Goal: Transaction & Acquisition: Purchase product/service

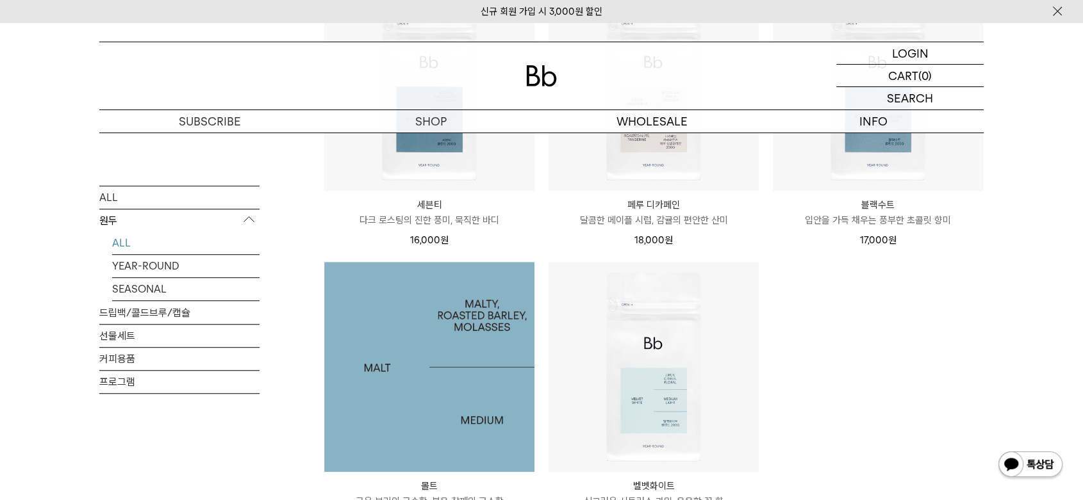
scroll to position [996, 0]
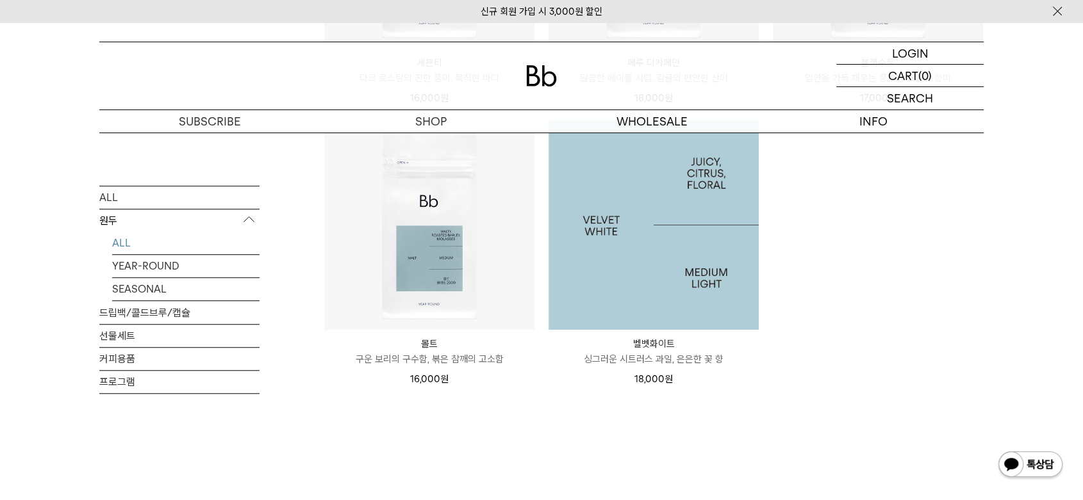
click at [672, 284] on img at bounding box center [653, 225] width 210 height 210
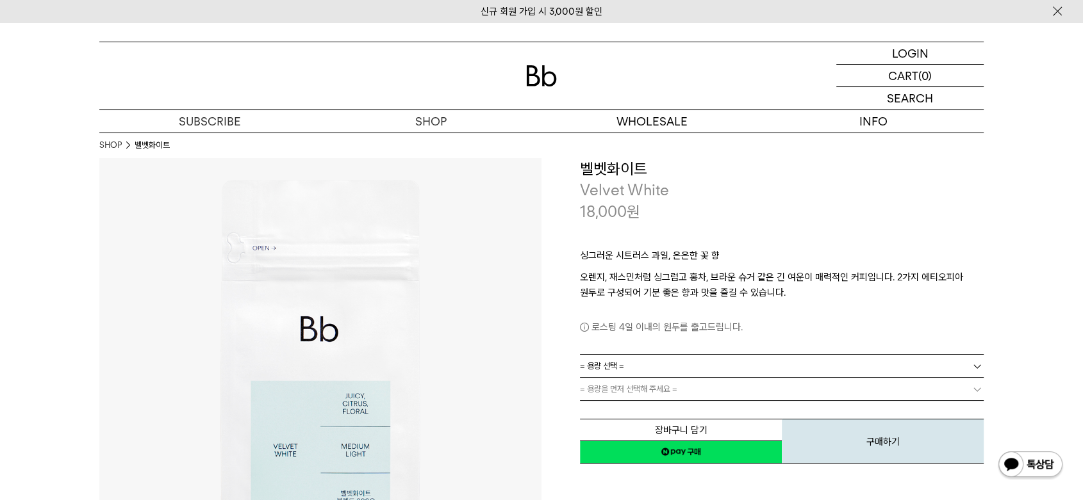
click at [610, 365] on span "= 용량 선택 =" at bounding box center [602, 366] width 44 height 22
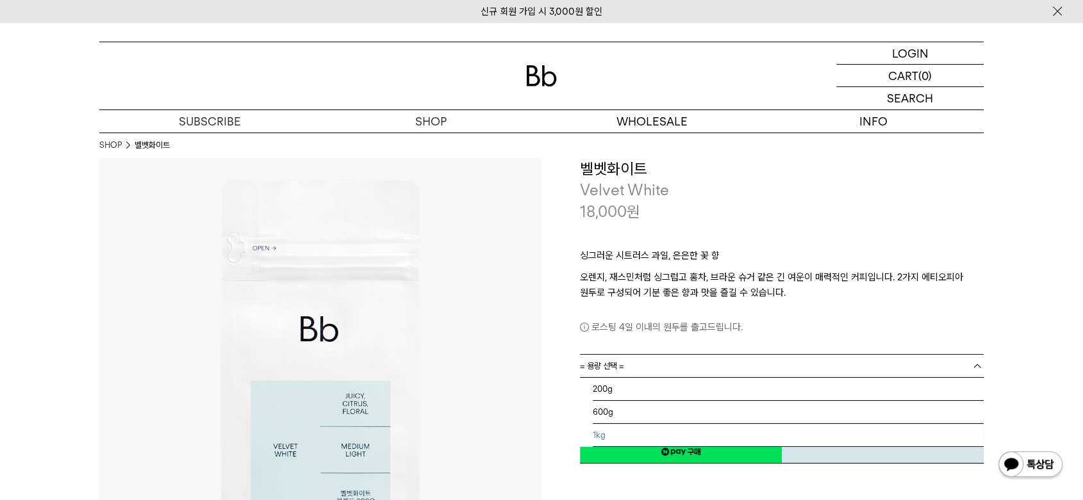
click at [614, 434] on li "1kg" at bounding box center [788, 435] width 391 height 23
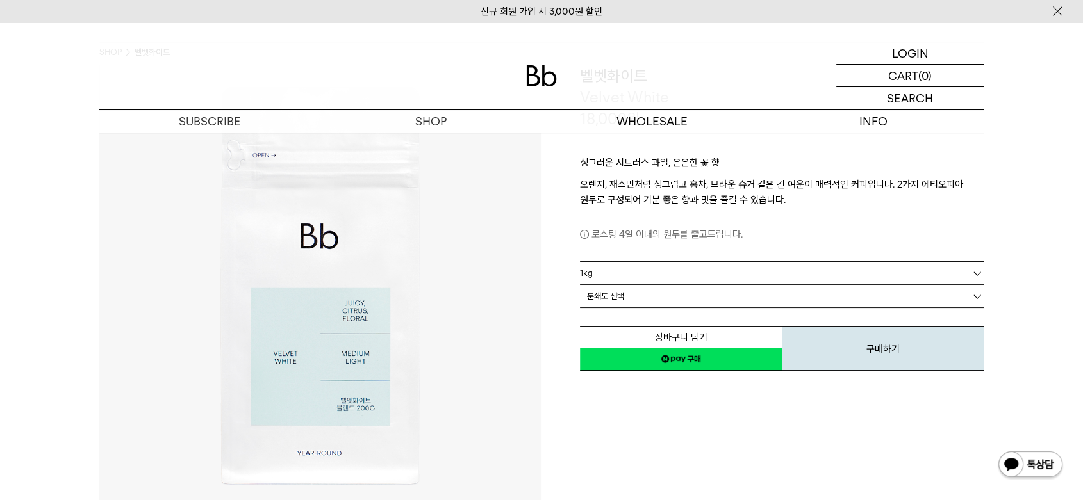
scroll to position [213, 0]
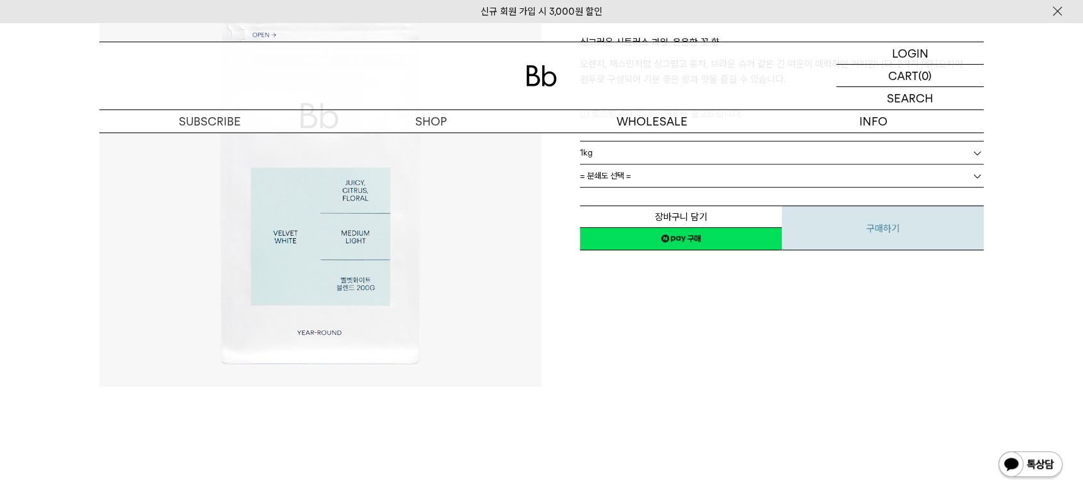
click at [822, 229] on button "구매하기" at bounding box center [883, 228] width 202 height 45
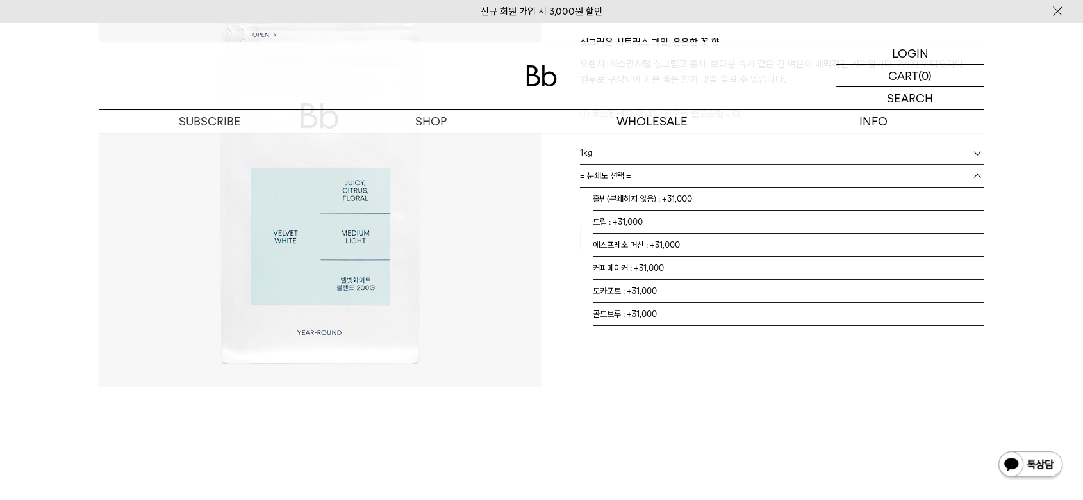
click at [778, 181] on link "= 분쇄도 선택 =" at bounding box center [782, 176] width 404 height 22
click at [698, 211] on li "드립 : +31,000" at bounding box center [788, 222] width 391 height 23
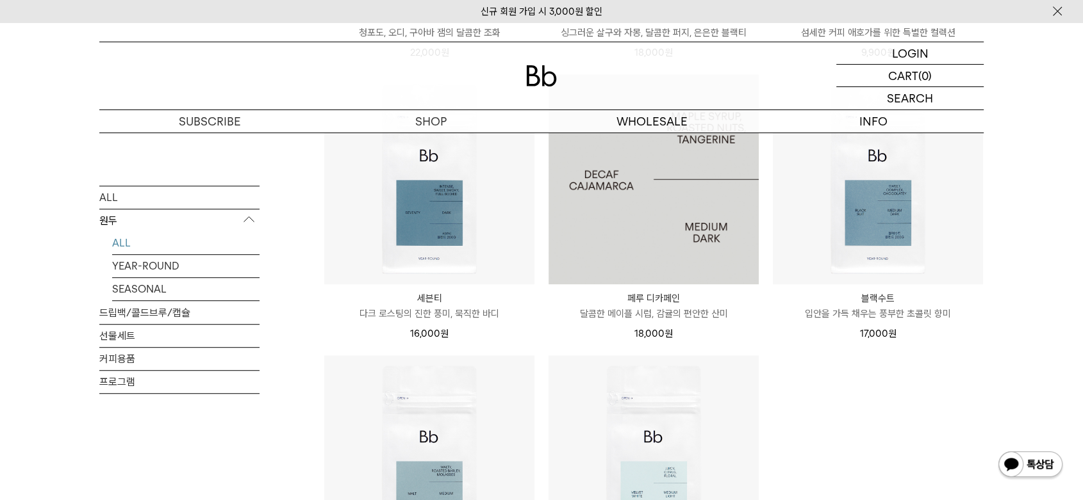
click at [644, 229] on img at bounding box center [653, 179] width 210 height 210
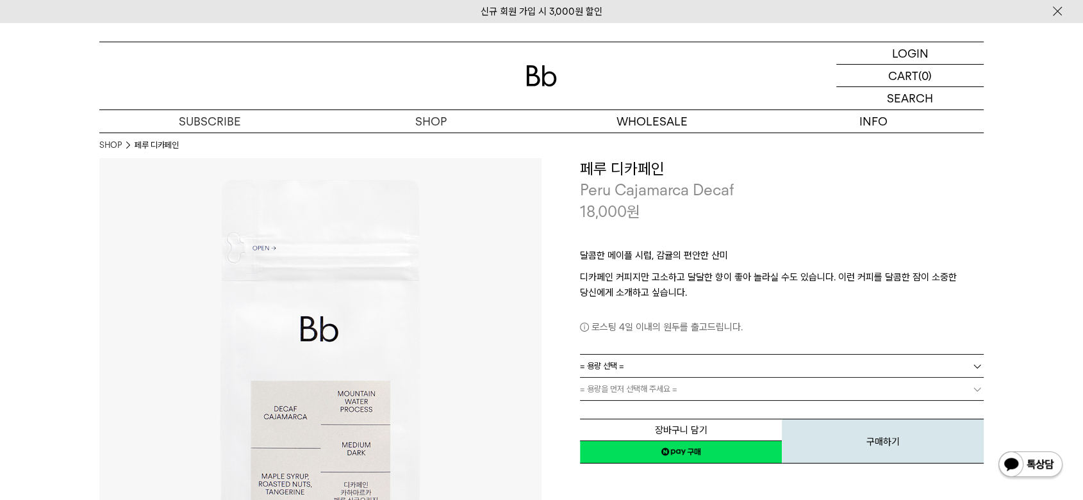
click at [608, 362] on span "= 용량 선택 =" at bounding box center [602, 366] width 44 height 22
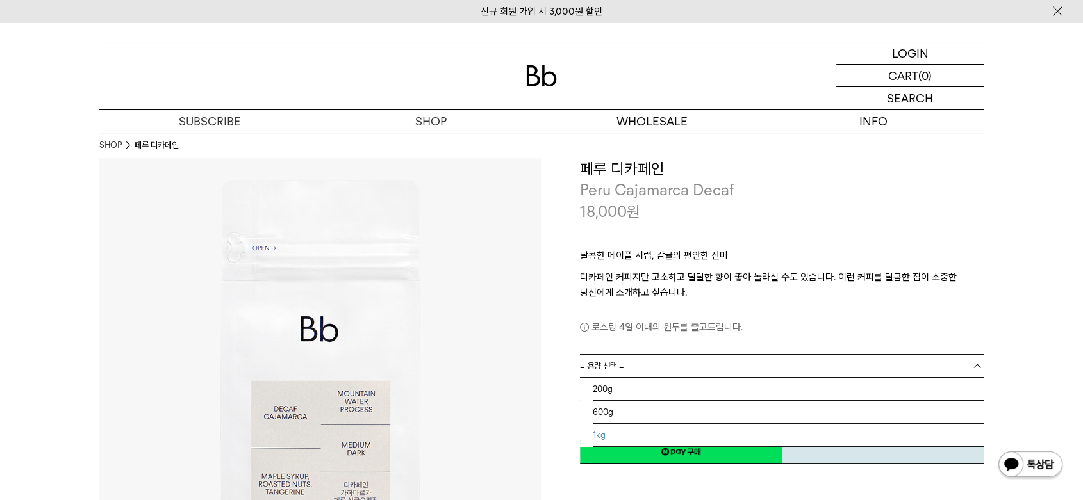
click at [606, 431] on li "1kg" at bounding box center [788, 435] width 391 height 23
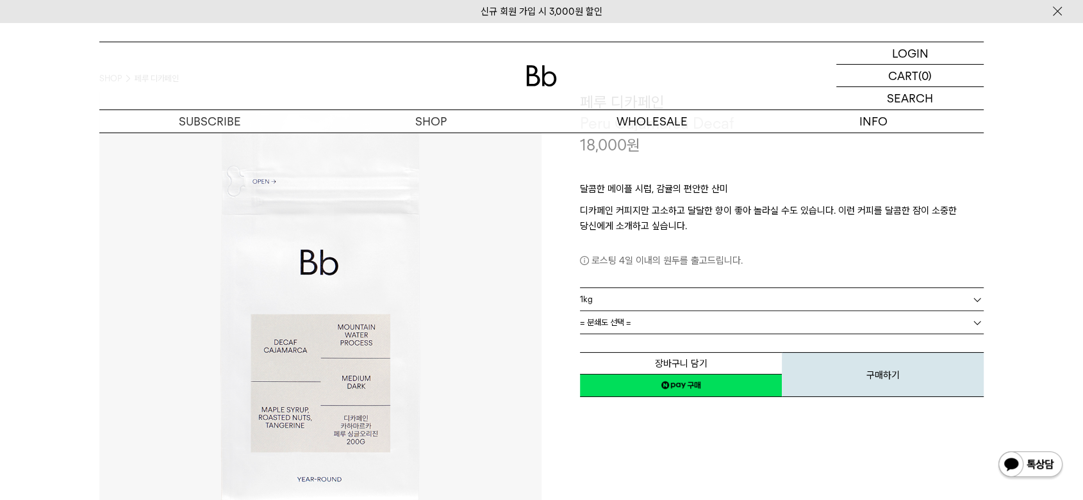
scroll to position [142, 0]
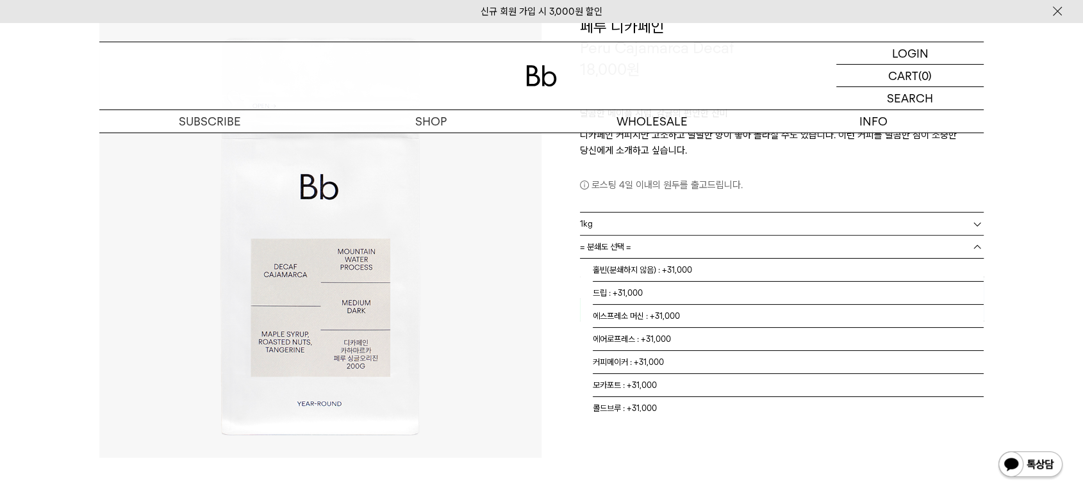
click at [619, 250] on span "= 분쇄도 선택 =" at bounding box center [605, 247] width 51 height 22
click at [628, 276] on li "홀빈(분쇄하지 않음) : +31,000" at bounding box center [788, 270] width 391 height 23
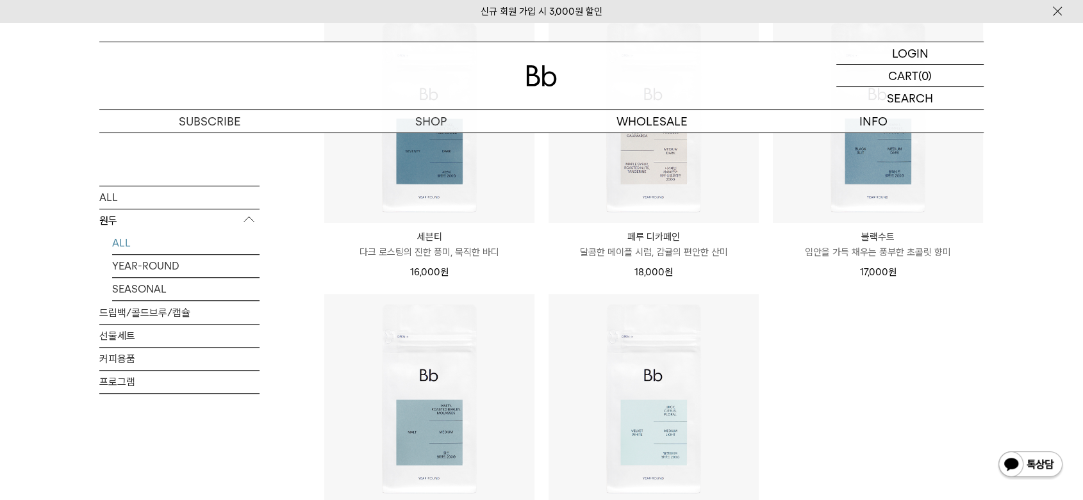
scroll to position [903, 0]
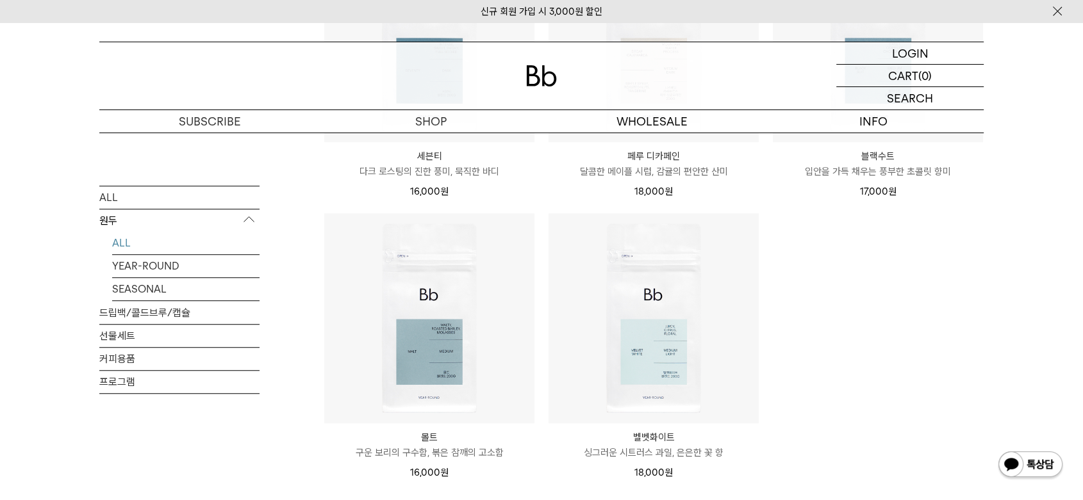
click at [892, 152] on p "블랙수트" at bounding box center [878, 156] width 210 height 15
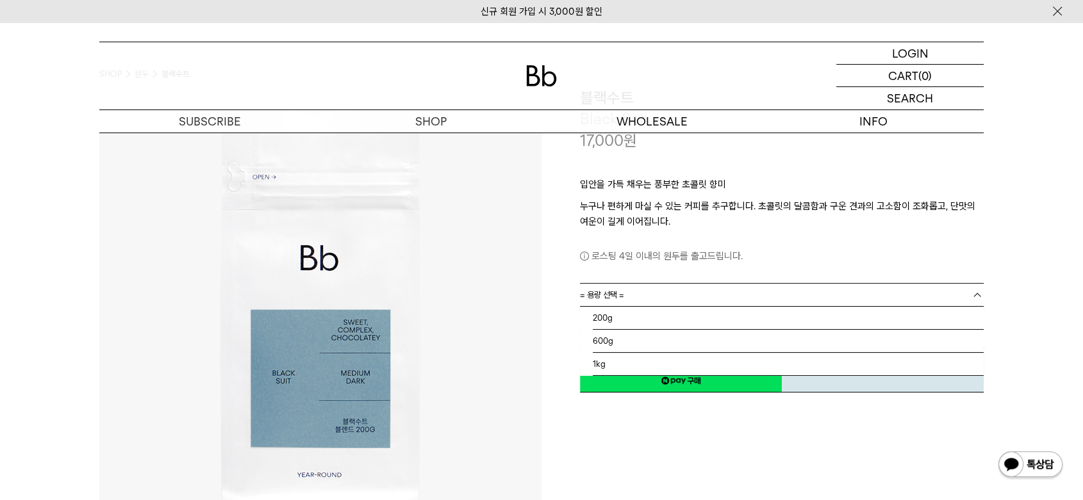
click at [605, 296] on span "= 용량 선택 =" at bounding box center [602, 295] width 44 height 22
click at [611, 359] on li "1kg" at bounding box center [788, 364] width 391 height 23
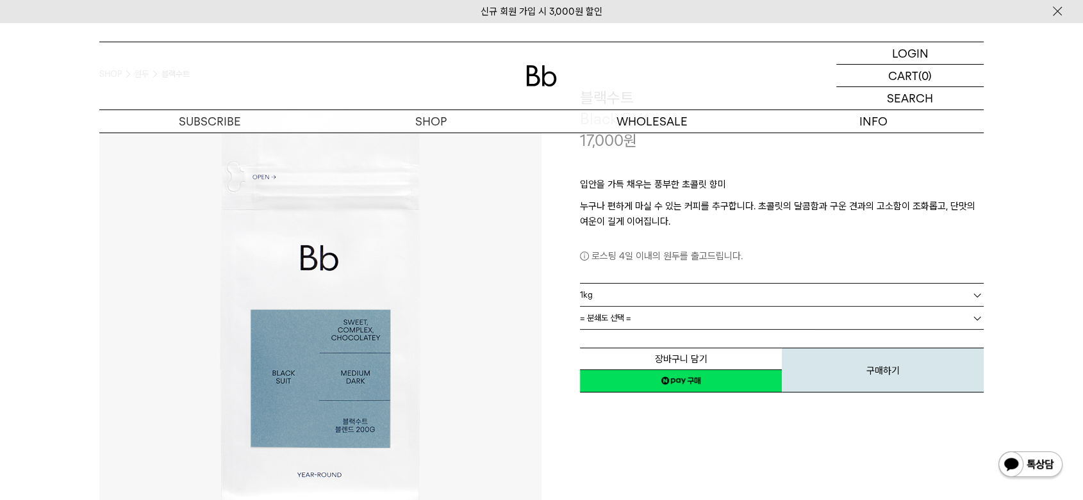
click at [642, 320] on link "= 분쇄도 선택 =" at bounding box center [782, 318] width 404 height 22
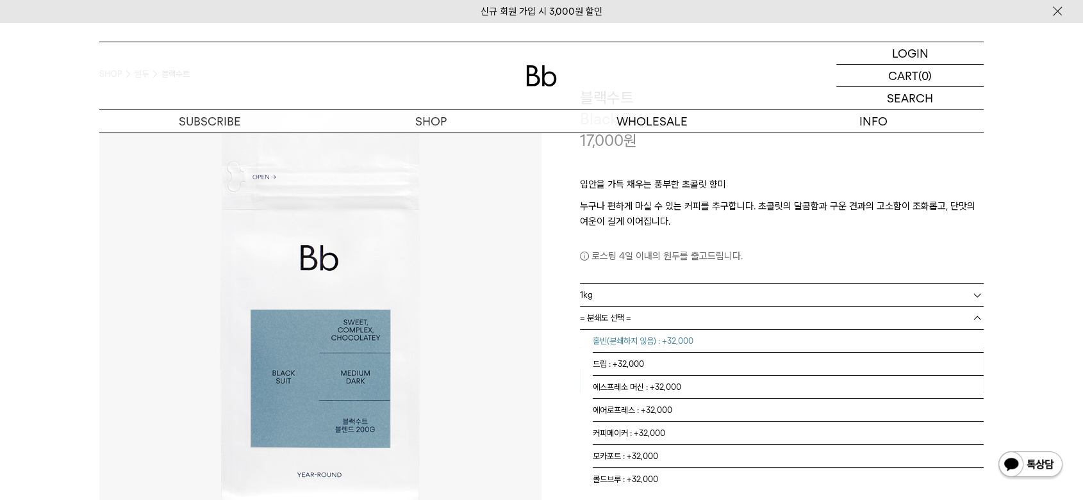
drag, startPoint x: 664, startPoint y: 341, endPoint x: 662, endPoint y: 353, distance: 12.3
click at [662, 341] on li "홀빈(분쇄하지 않음) : +32,000" at bounding box center [788, 341] width 391 height 23
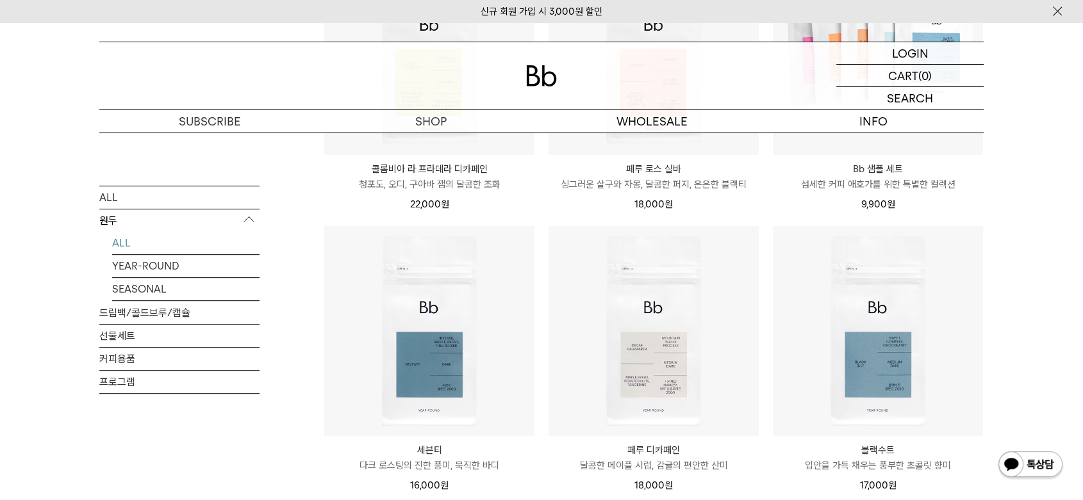
scroll to position [547, 0]
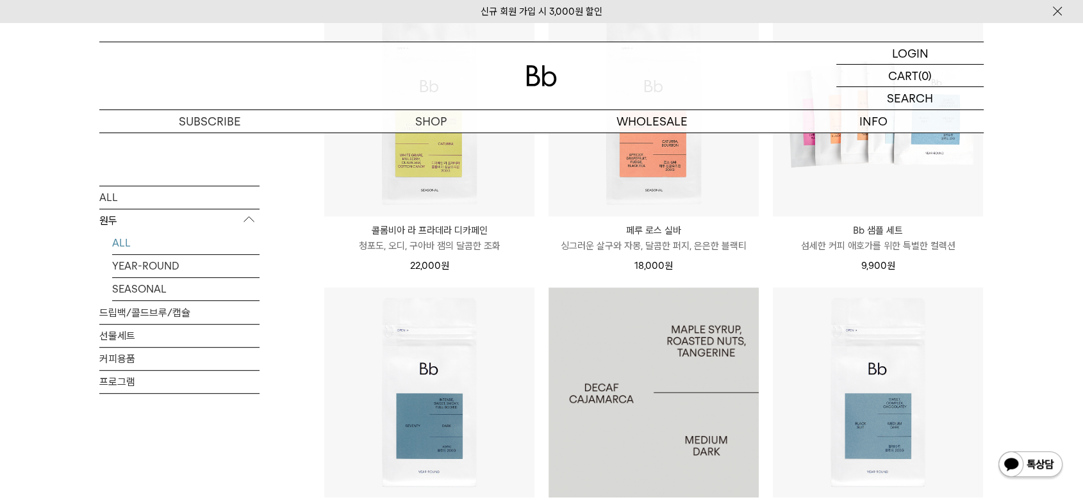
drag, startPoint x: 670, startPoint y: 381, endPoint x: 664, endPoint y: 379, distance: 6.9
click at [668, 381] on img at bounding box center [653, 393] width 210 height 210
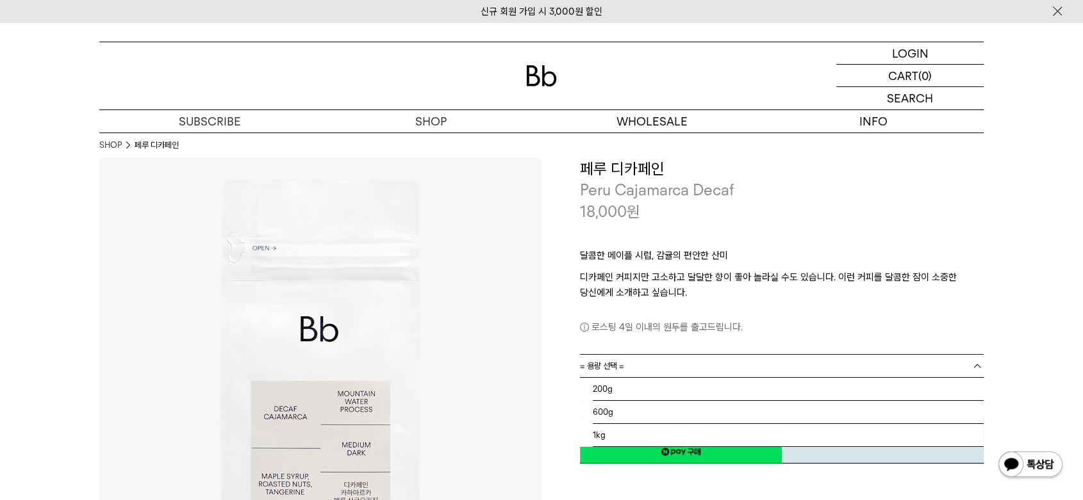
click at [636, 370] on link "= 용량 선택 =" at bounding box center [782, 366] width 404 height 22
click at [605, 439] on li "1kg" at bounding box center [788, 435] width 391 height 23
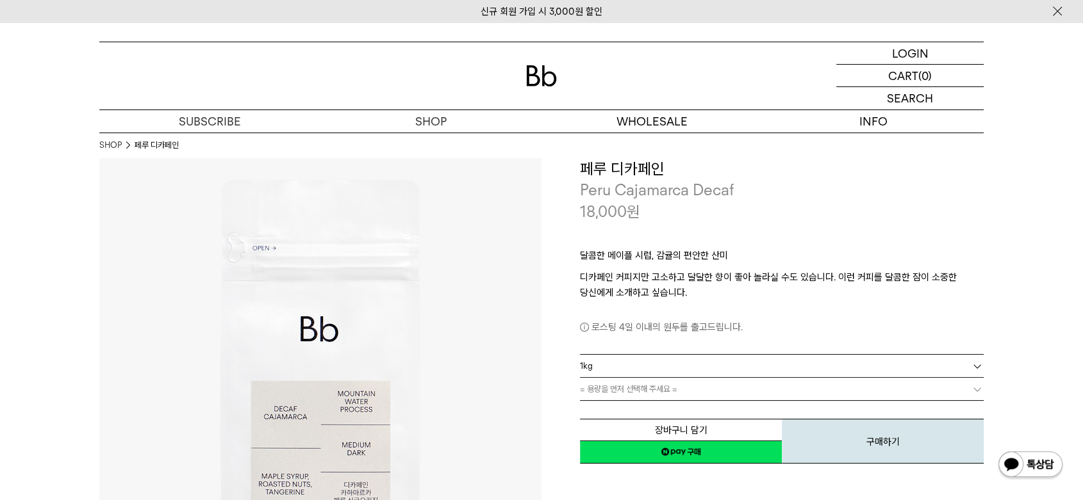
click at [643, 387] on link "= 용량을 먼저 선택해 주세요 =" at bounding box center [782, 389] width 404 height 22
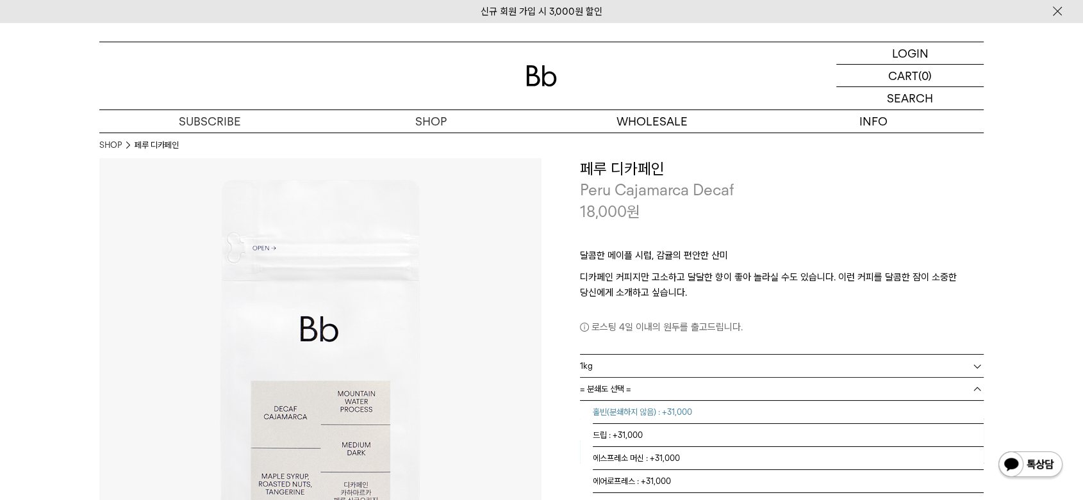
click at [646, 413] on li "홀빈(분쇄하지 않음) : +31,000" at bounding box center [788, 412] width 391 height 23
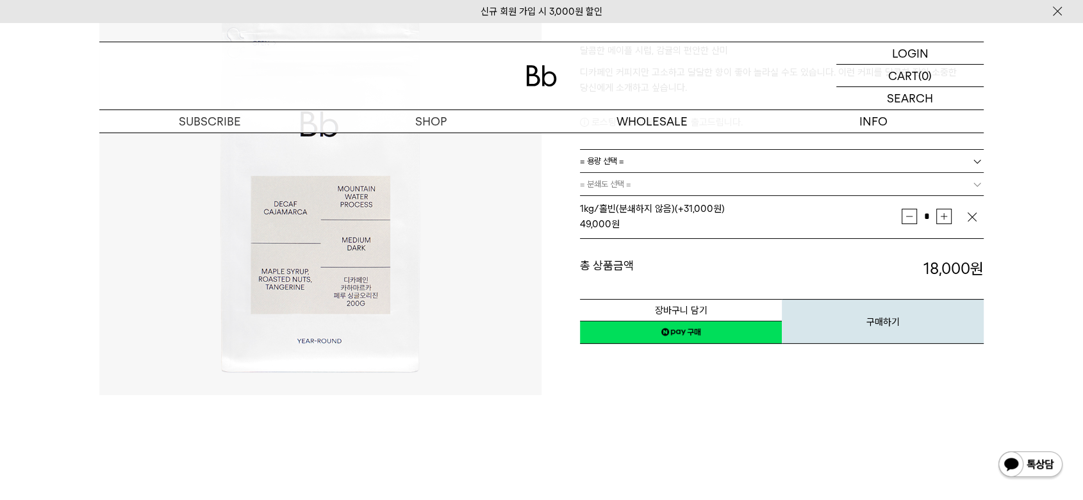
scroll to position [213, 0]
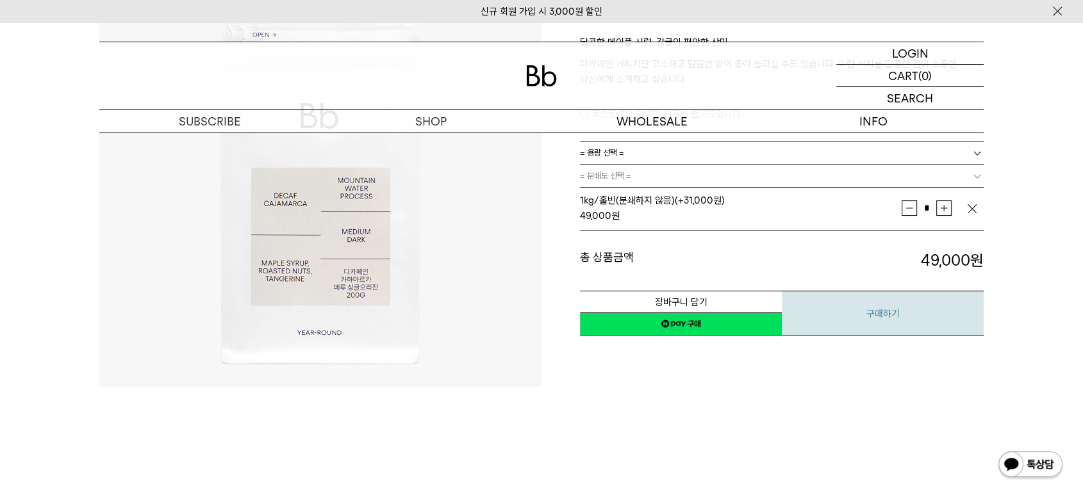
click at [890, 306] on button "구매하기" at bounding box center [883, 313] width 202 height 45
